Goal: Find specific page/section: Find specific page/section

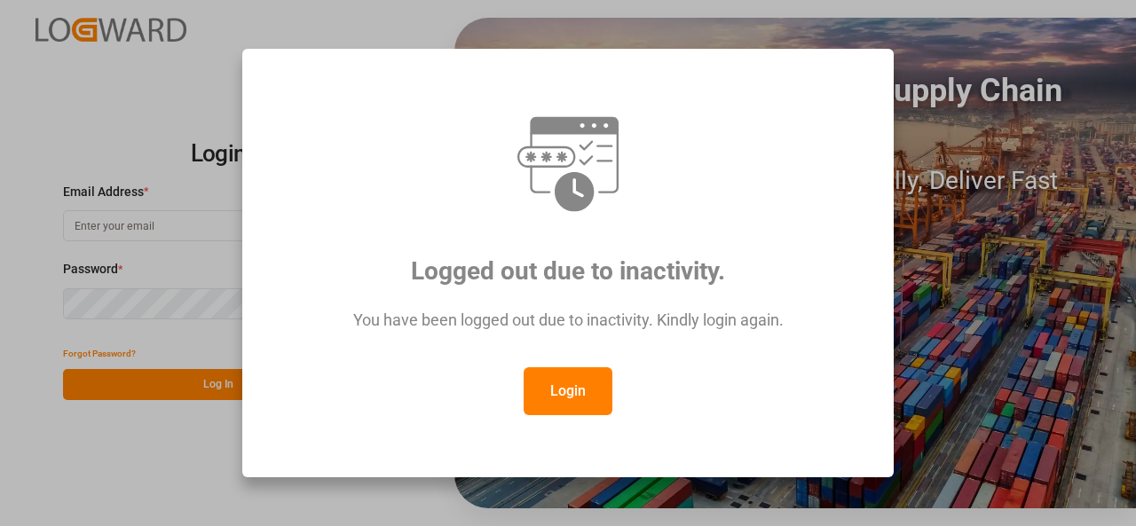
click at [588, 374] on button "Login" at bounding box center [567, 391] width 89 height 48
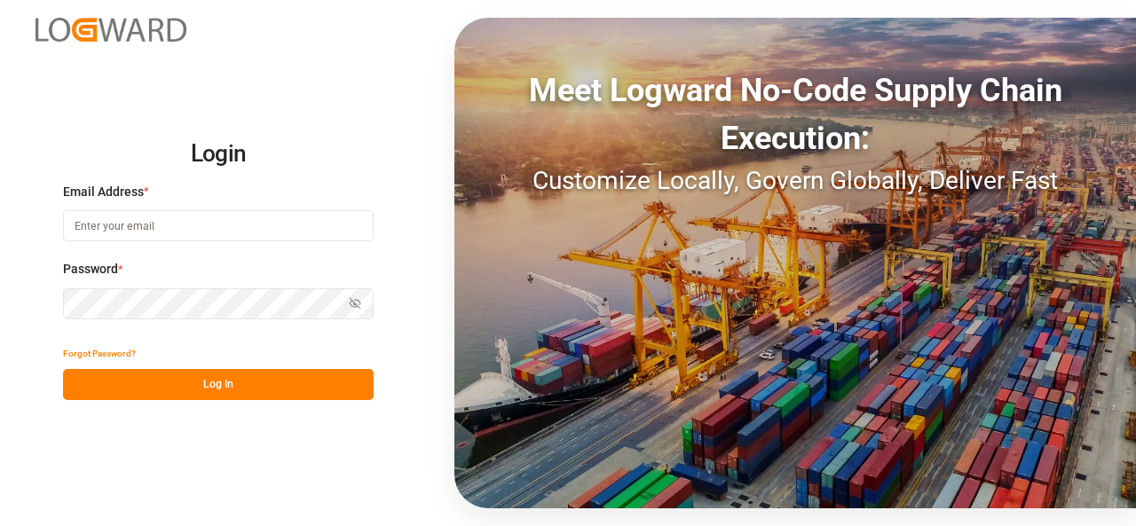
click at [76, 216] on input at bounding box center [218, 225] width 311 height 31
type input "[EMAIL_ADDRESS][PERSON_NAME][DOMAIN_NAME]"
click at [287, 395] on button "Log In" at bounding box center [218, 384] width 311 height 31
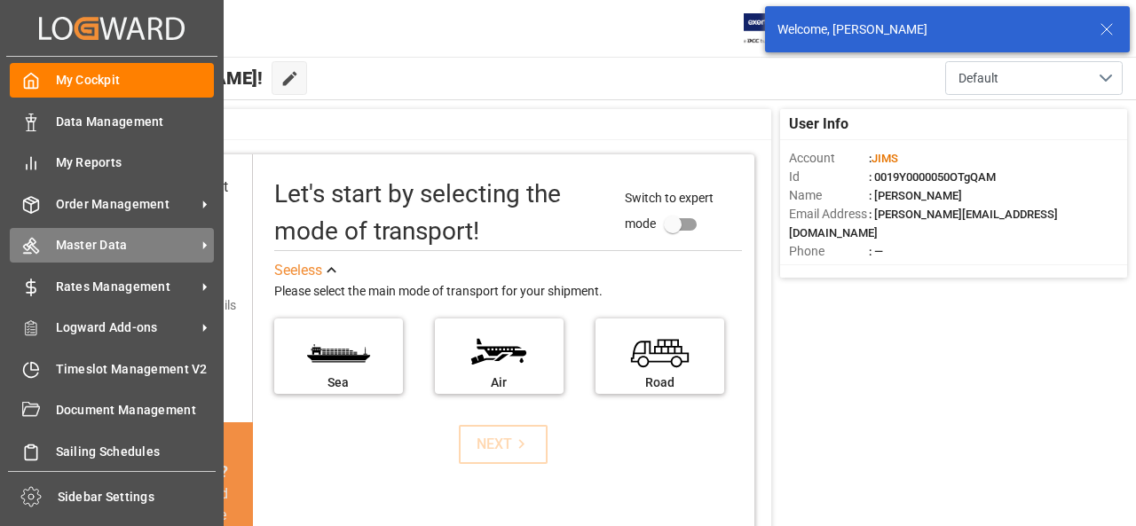
click at [124, 241] on span "Master Data" at bounding box center [126, 245] width 140 height 19
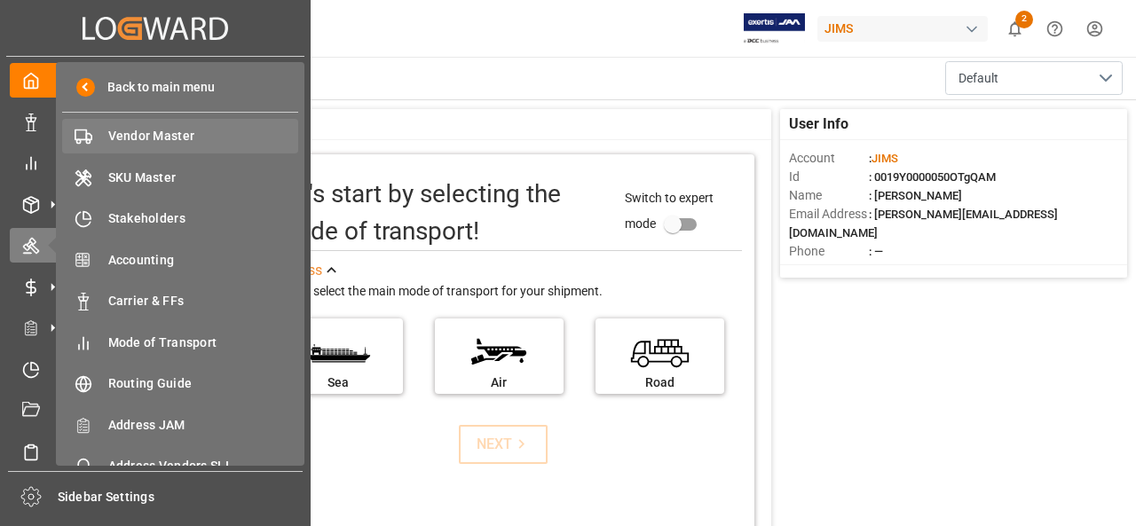
click at [170, 143] on span "Vendor Master" at bounding box center [203, 136] width 191 height 19
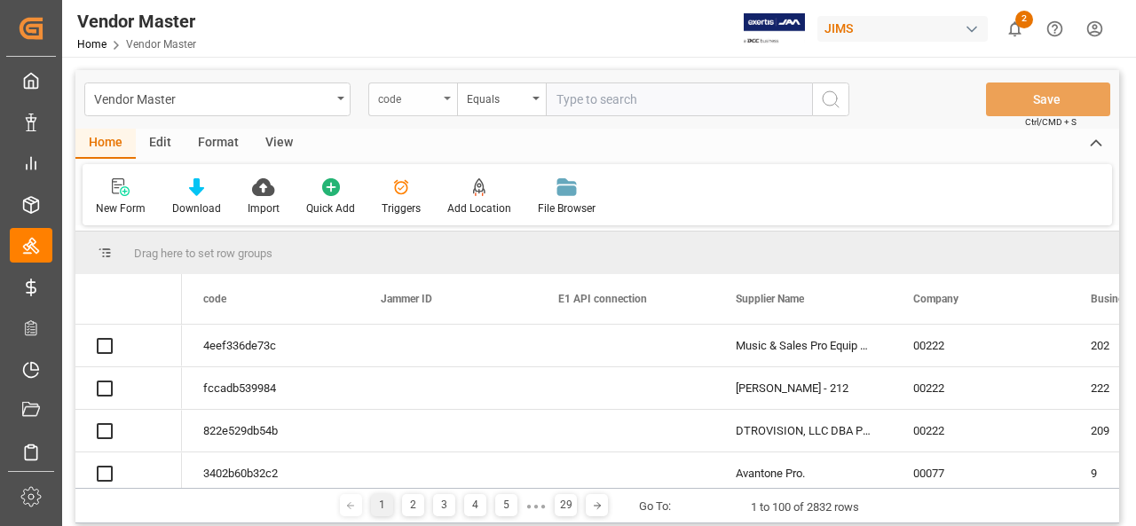
click at [440, 98] on div "code" at bounding box center [412, 100] width 89 height 34
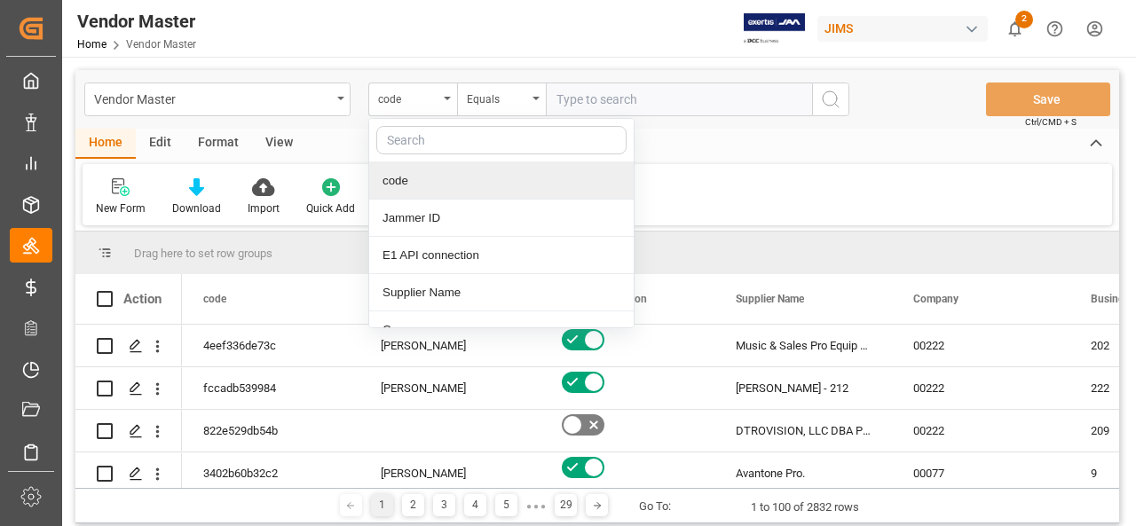
click at [439, 143] on input "text" at bounding box center [501, 140] width 250 height 28
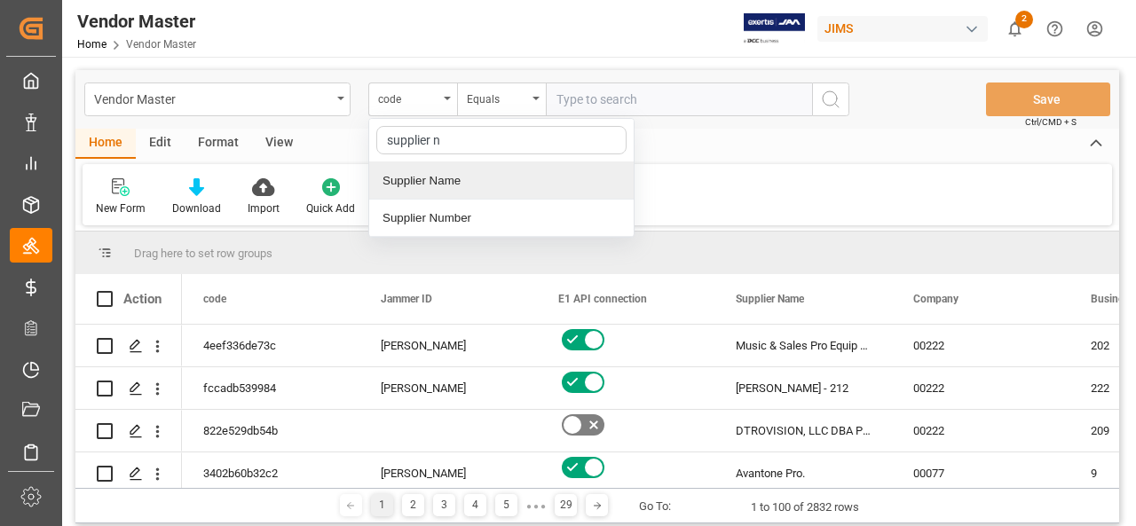
type input "supplier nu"
click at [429, 182] on div "Supplier Number" at bounding box center [501, 180] width 264 height 37
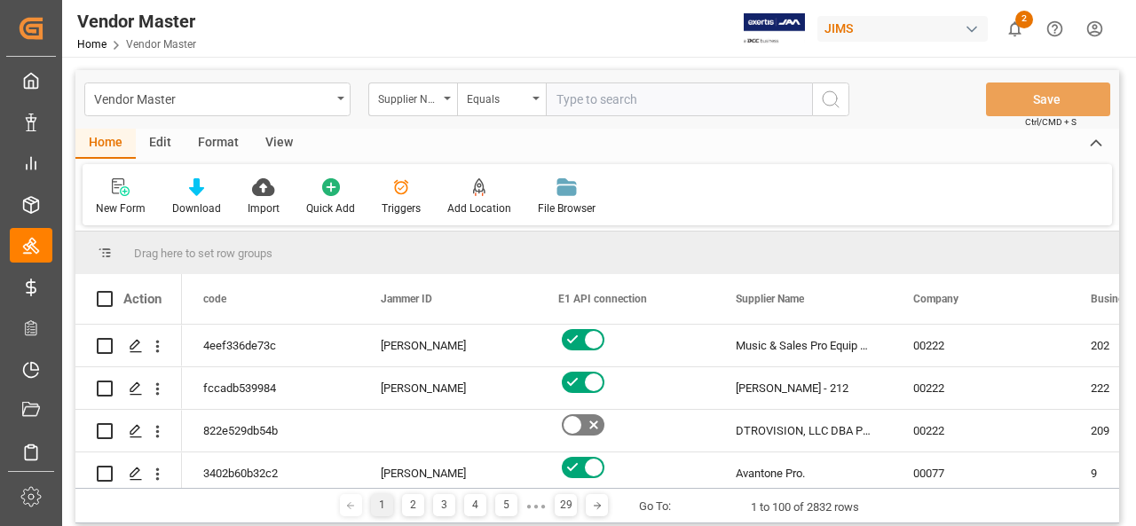
click at [587, 87] on input "text" at bounding box center [679, 100] width 266 height 34
paste input "32353"
type input "32353"
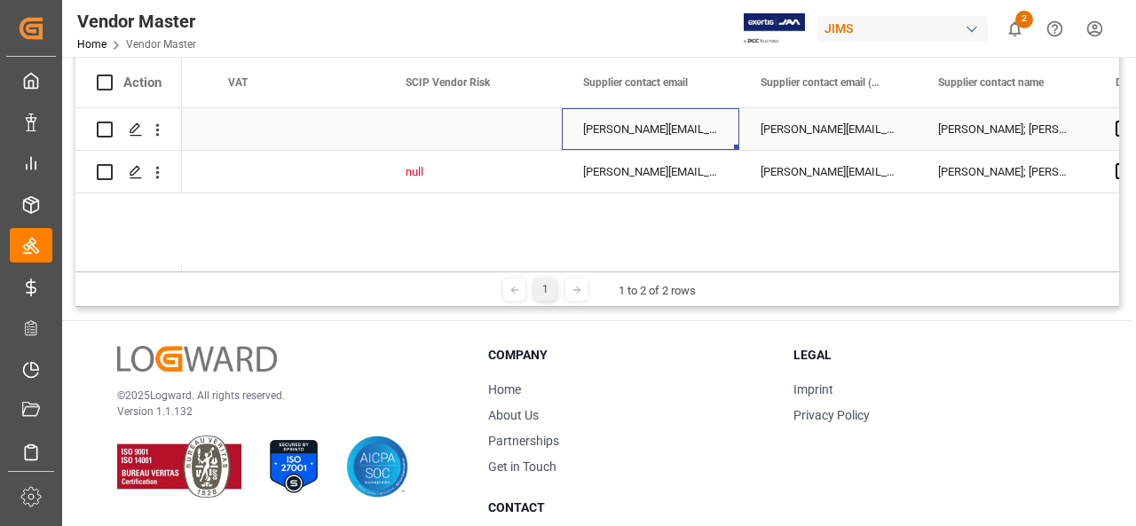
click at [657, 138] on div "[PERSON_NAME][EMAIL_ADDRESS][DOMAIN_NAME]; [PERSON_NAME][DOMAIN_NAME][EMAIL_ADD…" at bounding box center [650, 129] width 177 height 42
click at [742, 78] on div "Supplier contact email (CCed)" at bounding box center [827, 83] width 177 height 50
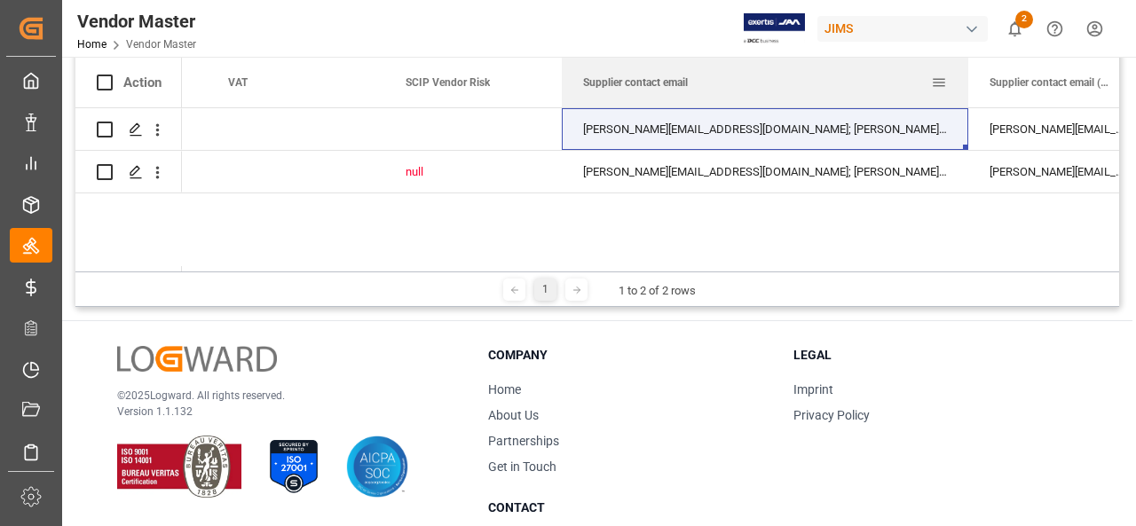
drag, startPoint x: 736, startPoint y: 76, endPoint x: 868, endPoint y: 133, distance: 143.9
click at [964, 104] on div at bounding box center [967, 83] width 7 height 50
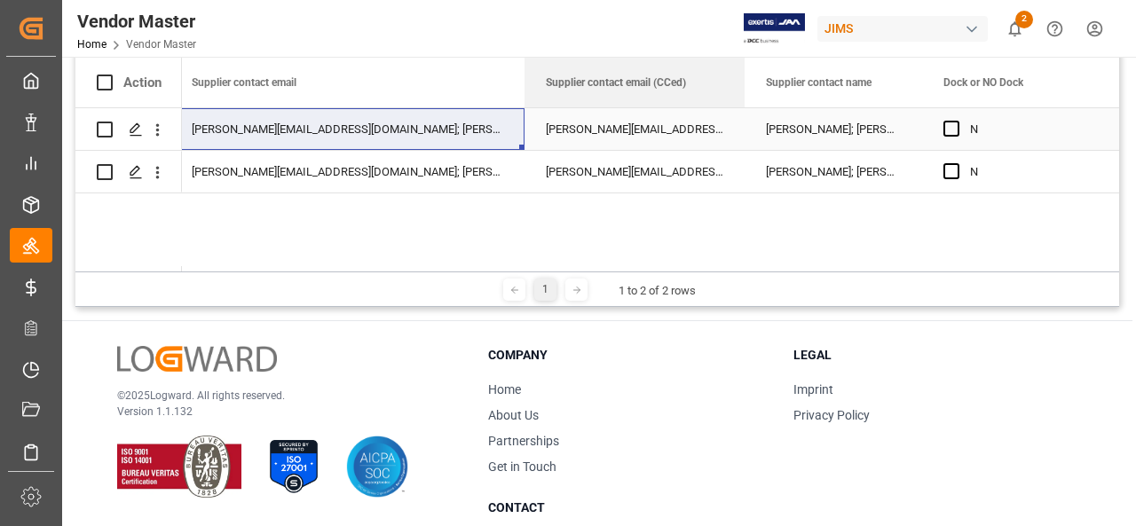
drag, startPoint x: 701, startPoint y: 83, endPoint x: 744, endPoint y: 108, distance: 49.8
click at [744, 108] on div "Action SCIP Vendor Risk Supplier contact email Supplier contact email (CCed)" at bounding box center [596, 165] width 1043 height 214
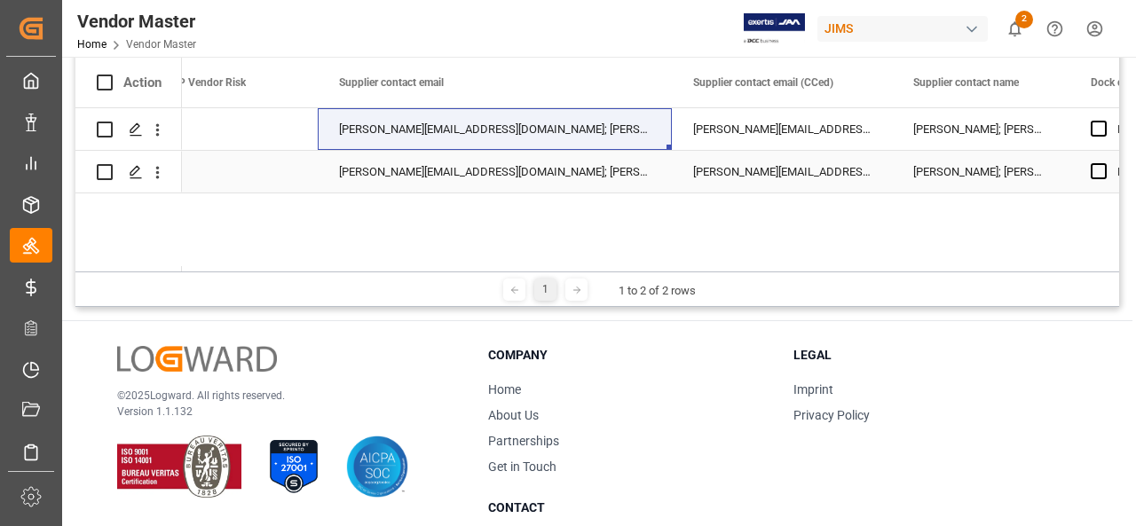
drag, startPoint x: 1075, startPoint y: 89, endPoint x: 946, endPoint y: 213, distance: 179.5
click at [946, 213] on div "Action SCIP Vendor Risk Supplier contact email Supplier contact email (CCed)" at bounding box center [596, 165] width 1043 height 214
click at [923, 249] on div "[PERSON_NAME][EMAIL_ADDRESS][DOMAIN_NAME]; [PERSON_NAME][DOMAIN_NAME][EMAIL_ADD…" at bounding box center [650, 189] width 937 height 163
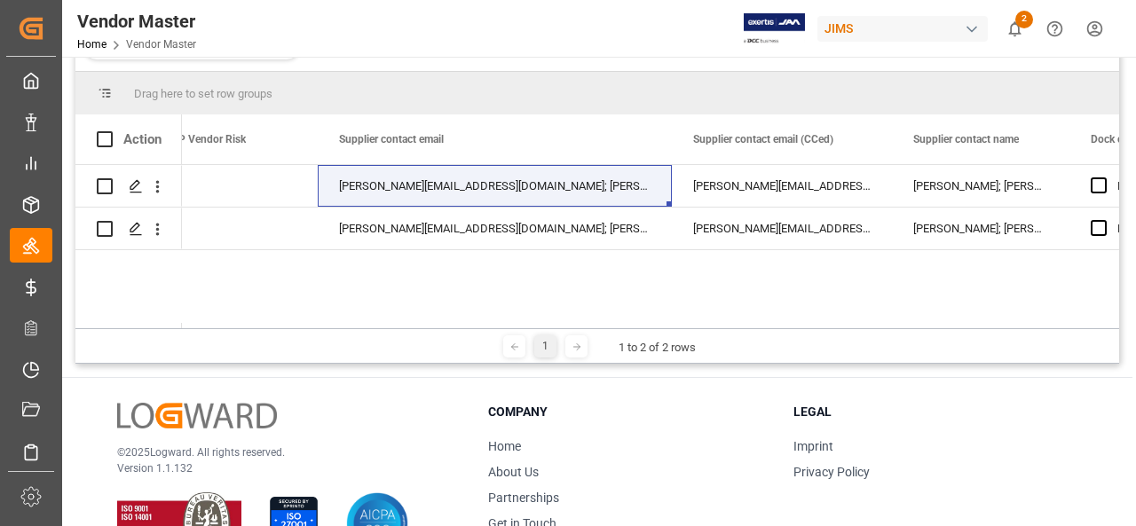
click at [527, 299] on div "[PERSON_NAME][EMAIL_ADDRESS][DOMAIN_NAME]; [PERSON_NAME][DOMAIN_NAME][EMAIL_ADD…" at bounding box center [650, 246] width 937 height 163
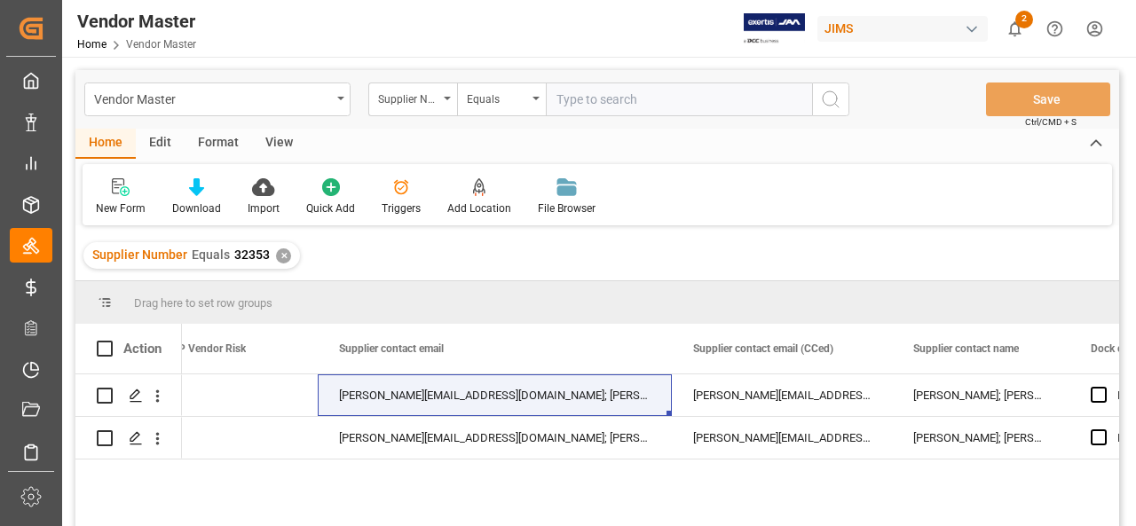
click at [626, 95] on input "text" at bounding box center [679, 100] width 266 height 34
paste input "359102"
type input "359102"
click at [285, 256] on div "✕" at bounding box center [283, 255] width 15 height 15
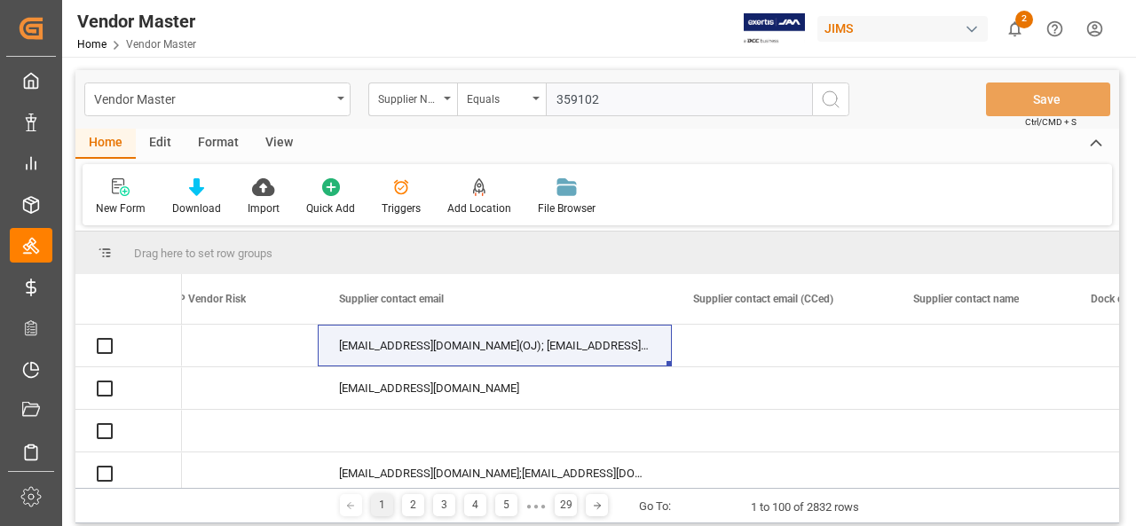
click at [830, 97] on icon "search button" at bounding box center [830, 99] width 21 height 21
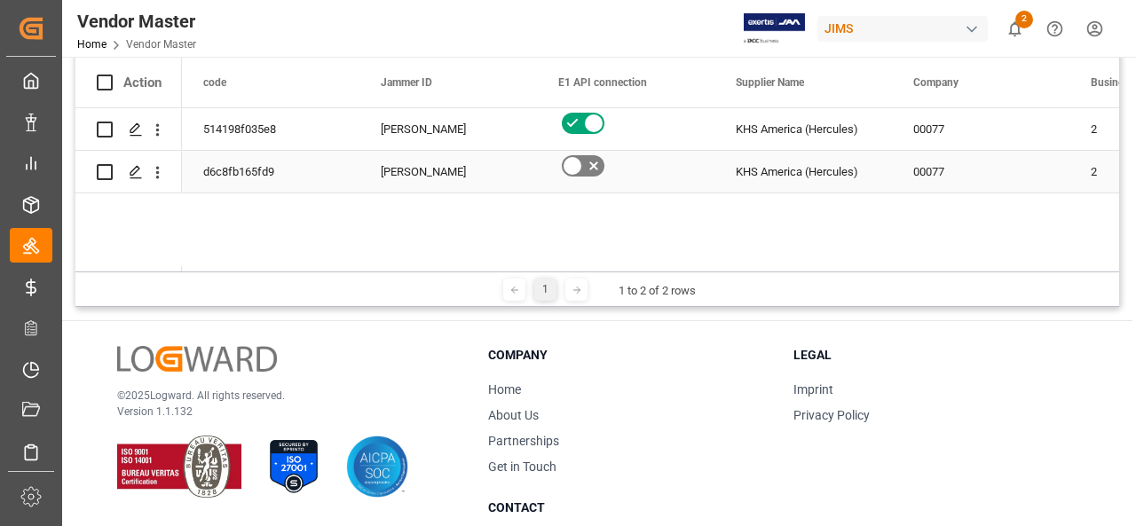
scroll to position [177, 0]
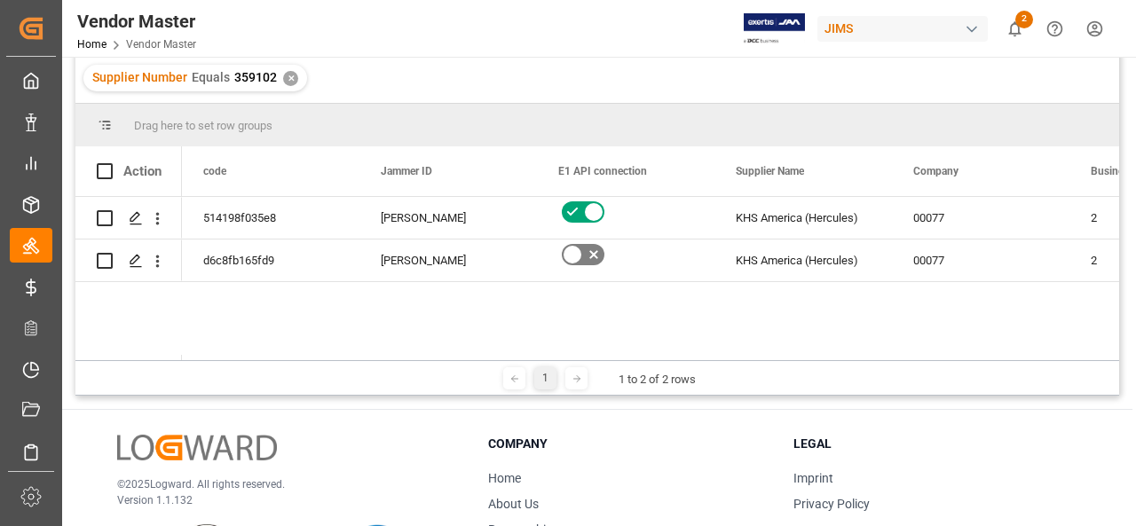
drag, startPoint x: 254, startPoint y: 363, endPoint x: 269, endPoint y: 366, distance: 15.3
click at [269, 366] on div "1 1 to 2 of 2 rows" at bounding box center [596, 377] width 1043 height 35
drag, startPoint x: 246, startPoint y: 363, endPoint x: 271, endPoint y: 360, distance: 25.9
click at [271, 360] on div "1 1 to 2 of 2 rows" at bounding box center [596, 377] width 1043 height 35
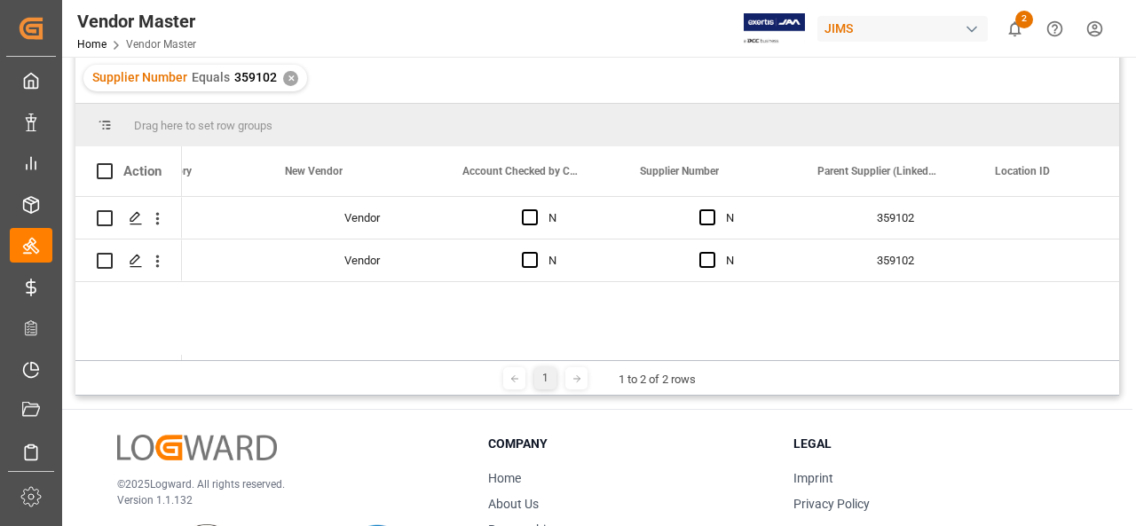
scroll to position [0, 1633]
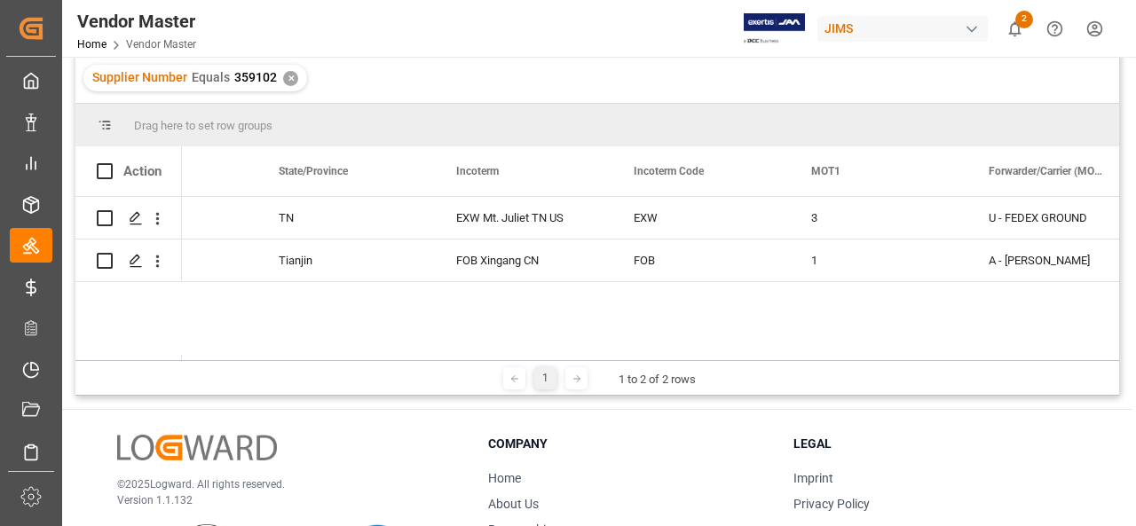
click at [445, 332] on div "[PERSON_NAME][EMAIL_ADDRESS][DOMAIN_NAME]; [PERSON_NAME][DOMAIN_NAME][EMAIL_ADD…" at bounding box center [650, 278] width 937 height 163
